Goal: Task Accomplishment & Management: Manage account settings

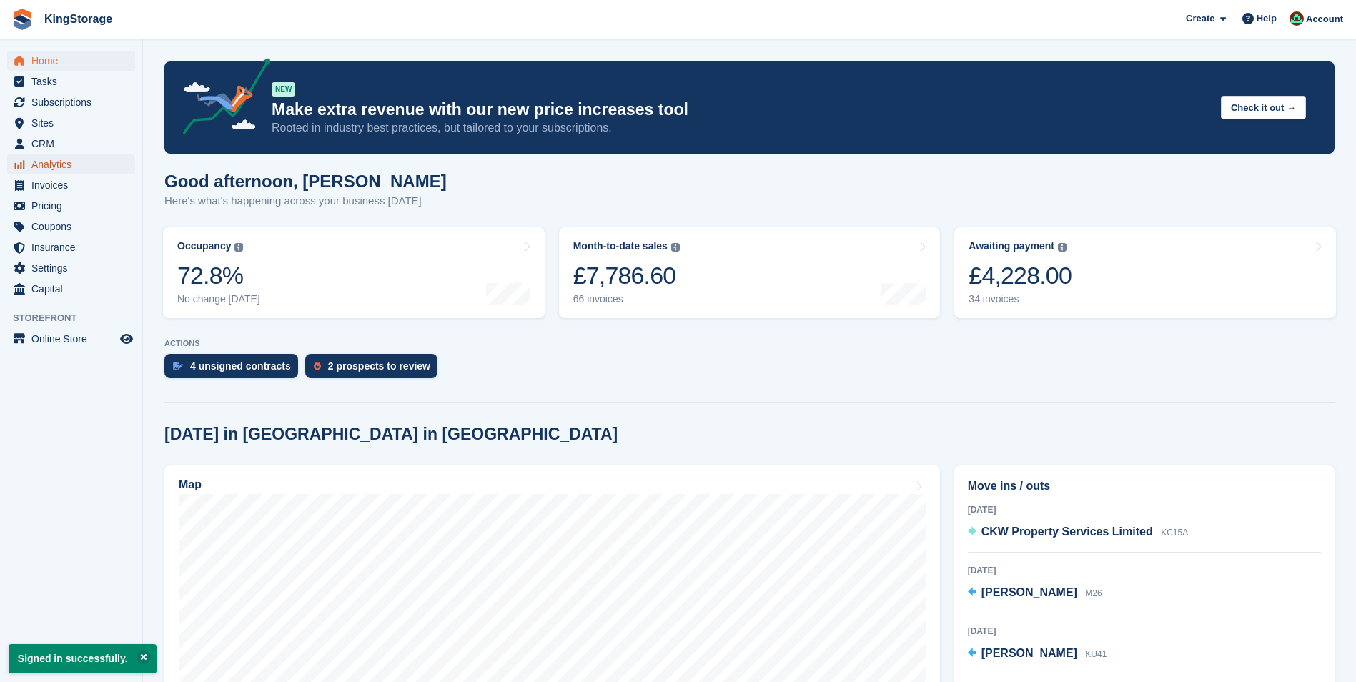
click at [64, 170] on span "Analytics" at bounding box center [74, 164] width 86 height 20
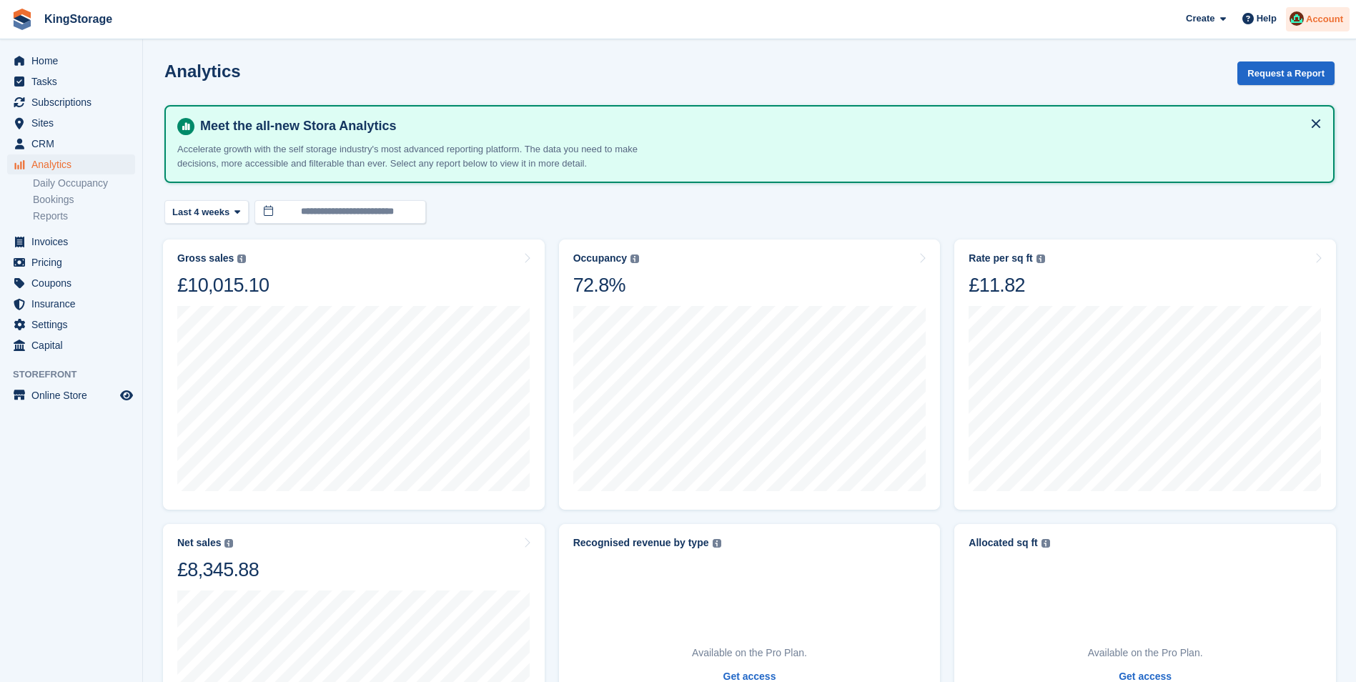
click at [1317, 26] on span "Account" at bounding box center [1324, 19] width 37 height 14
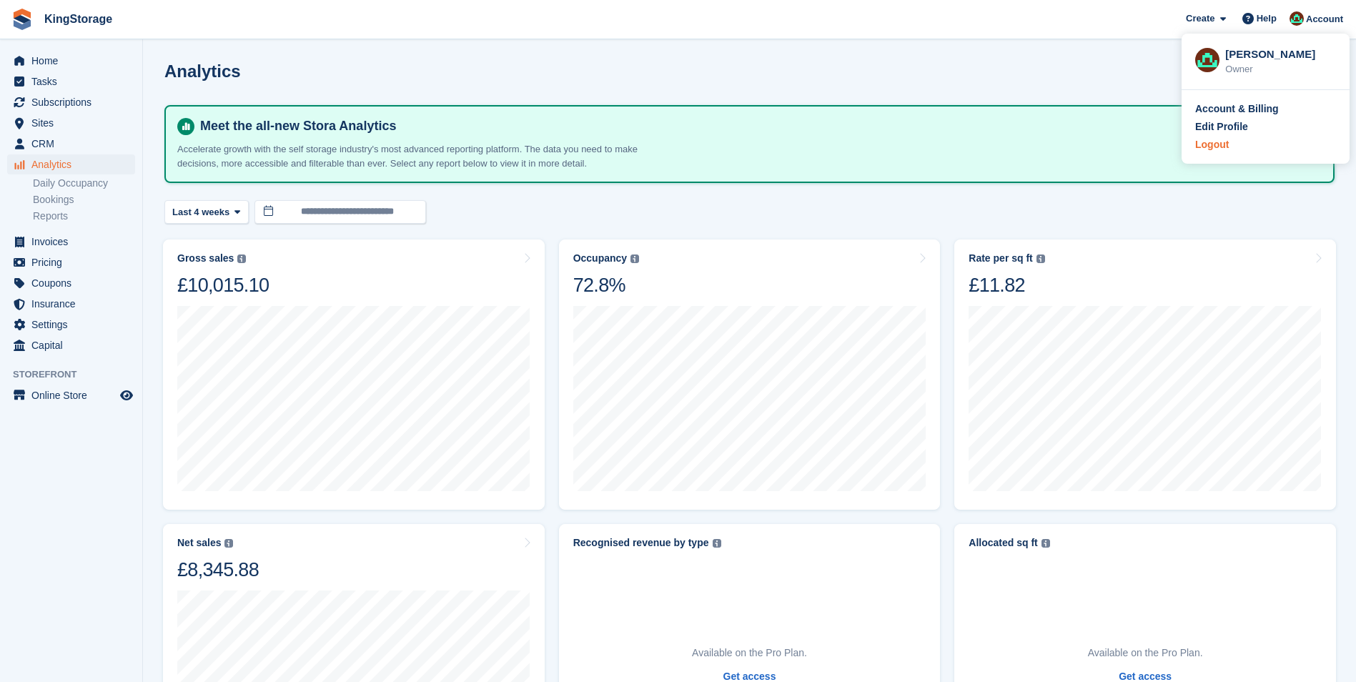
click at [1205, 147] on div "Logout" at bounding box center [1212, 144] width 34 height 15
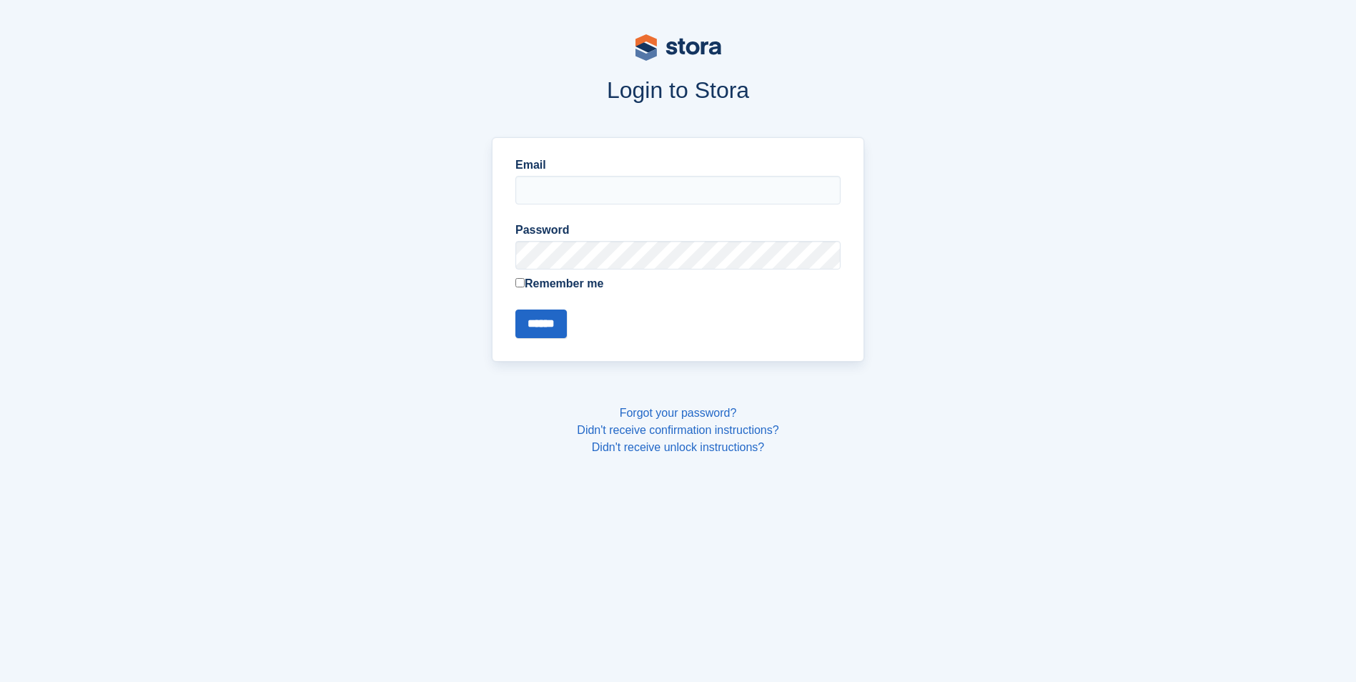
type input "**********"
